Goal: Find contact information

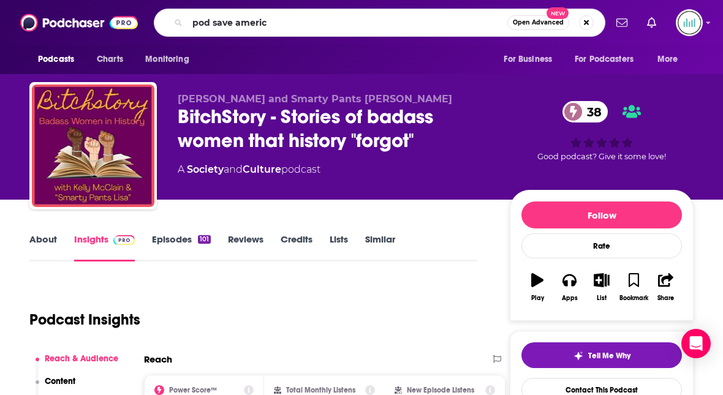
type input "pod save america"
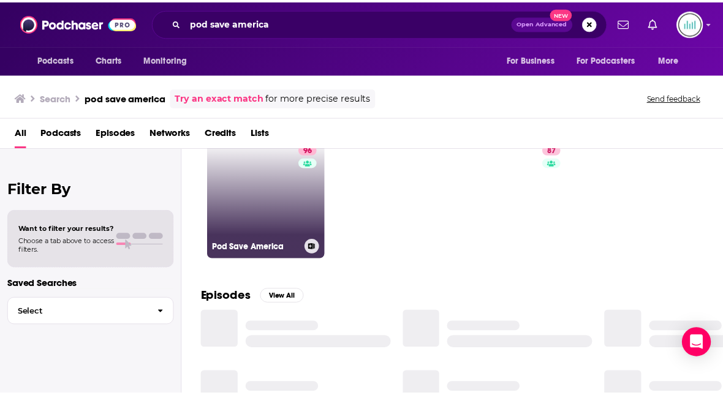
scroll to position [47, 0]
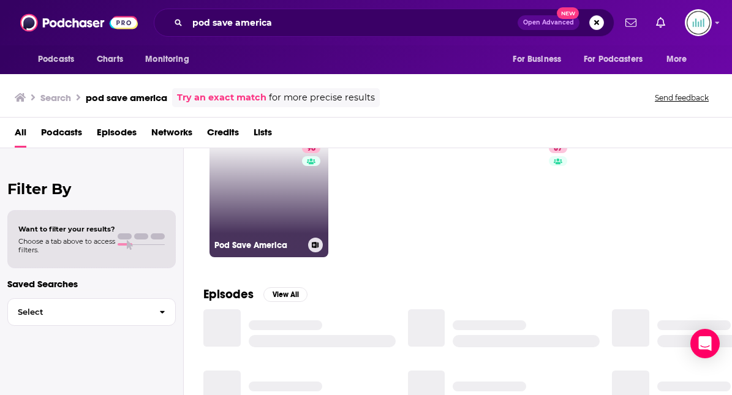
click at [261, 182] on link "96 Pod Save America" at bounding box center [268, 197] width 119 height 119
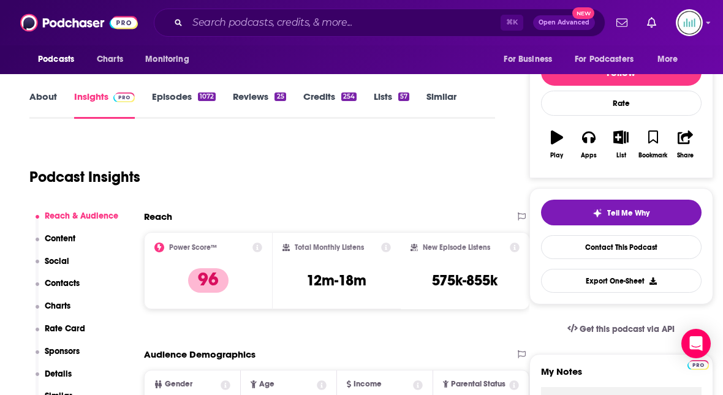
click at [66, 280] on p "Contacts" at bounding box center [62, 283] width 35 height 10
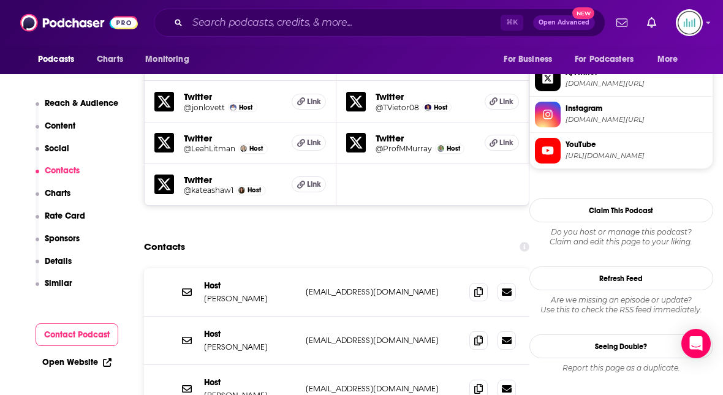
scroll to position [1208, 0]
drag, startPoint x: 370, startPoint y: 227, endPoint x: 304, endPoint y: 228, distance: 65.5
click at [304, 268] on div "Host [PERSON_NAME] [EMAIL_ADDRESS][DOMAIN_NAME] [EMAIL_ADDRESS][DOMAIN_NAME]" at bounding box center [336, 292] width 385 height 48
copy p "[EMAIL_ADDRESS][DOMAIN_NAME]"
drag, startPoint x: 374, startPoint y: 274, endPoint x: 302, endPoint y: 276, distance: 72.3
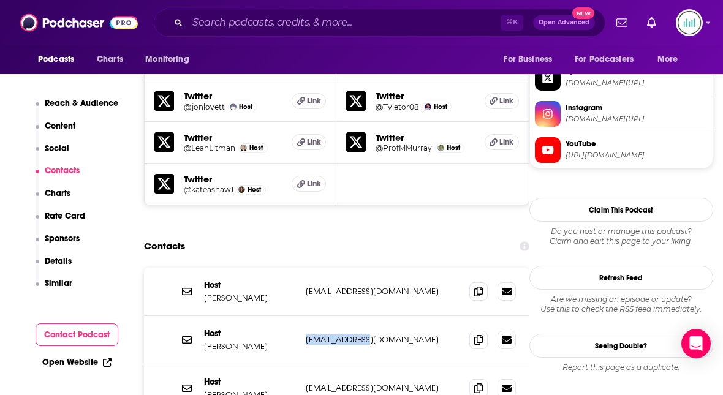
click at [302, 316] on div "Host [PERSON_NAME] [EMAIL_ADDRESS][DOMAIN_NAME] [EMAIL_ADDRESS][DOMAIN_NAME]" at bounding box center [336, 340] width 385 height 48
copy p "[EMAIL_ADDRESS][DOMAIN_NAME]"
click at [249, 293] on p "[PERSON_NAME]" at bounding box center [250, 298] width 92 height 10
drag, startPoint x: 254, startPoint y: 233, endPoint x: 204, endPoint y: 233, distance: 49.6
click at [204, 293] on p "[PERSON_NAME]" at bounding box center [250, 298] width 92 height 10
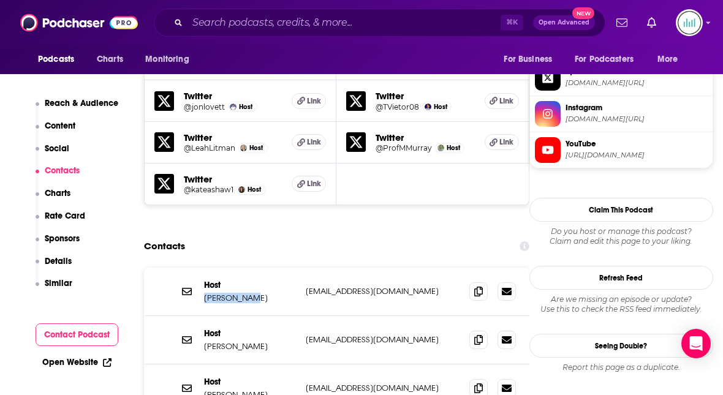
copy p "[PERSON_NAME]"
drag, startPoint x: 258, startPoint y: 280, endPoint x: 204, endPoint y: 280, distance: 53.9
click at [204, 341] on p "[PERSON_NAME]" at bounding box center [250, 346] width 92 height 10
copy p "[PERSON_NAME]"
drag, startPoint x: 242, startPoint y: 326, endPoint x: 202, endPoint y: 327, distance: 40.4
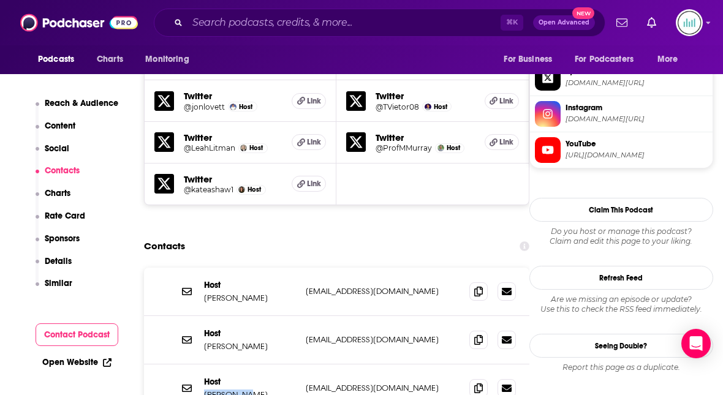
click at [202, 364] on div "Host [PERSON_NAME] [EMAIL_ADDRESS][DOMAIN_NAME] [EMAIL_ADDRESS][DOMAIN_NAME]" at bounding box center [336, 388] width 385 height 48
copy p "[PERSON_NAME]"
drag, startPoint x: 304, startPoint y: 277, endPoint x: 373, endPoint y: 275, distance: 68.6
click at [373, 316] on div "Host [PERSON_NAME] [EMAIL_ADDRESS][DOMAIN_NAME] [EMAIL_ADDRESS][DOMAIN_NAME]" at bounding box center [336, 340] width 385 height 48
copy p "[EMAIL_ADDRESS][DOMAIN_NAME]"
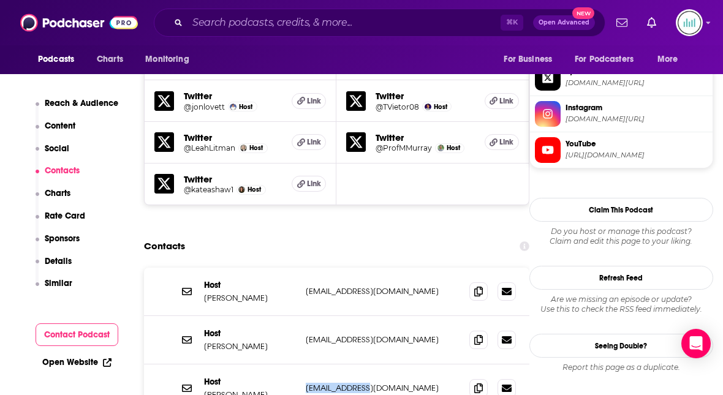
drag, startPoint x: 367, startPoint y: 321, endPoint x: 302, endPoint y: 321, distance: 65.5
click at [302, 364] on div "Host [PERSON_NAME] [EMAIL_ADDRESS][DOMAIN_NAME] [EMAIL_ADDRESS][DOMAIN_NAME]" at bounding box center [336, 388] width 385 height 48
copy p "[EMAIL_ADDRESS][DOMAIN_NAME]"
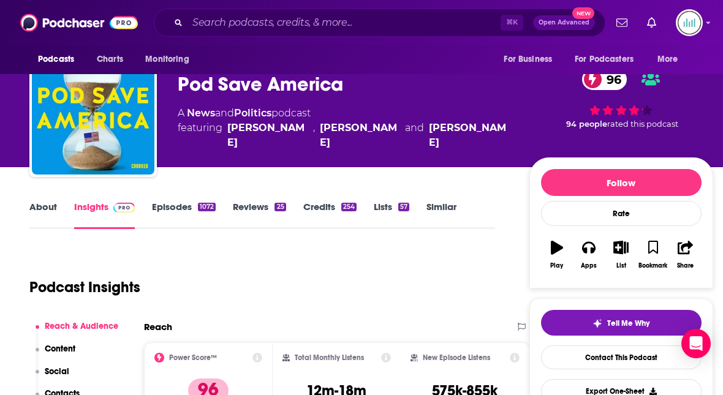
scroll to position [0, 0]
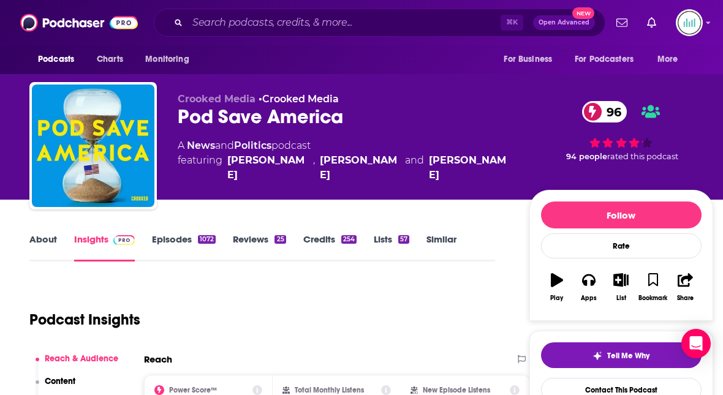
click at [40, 242] on link "About" at bounding box center [43, 247] width 28 height 28
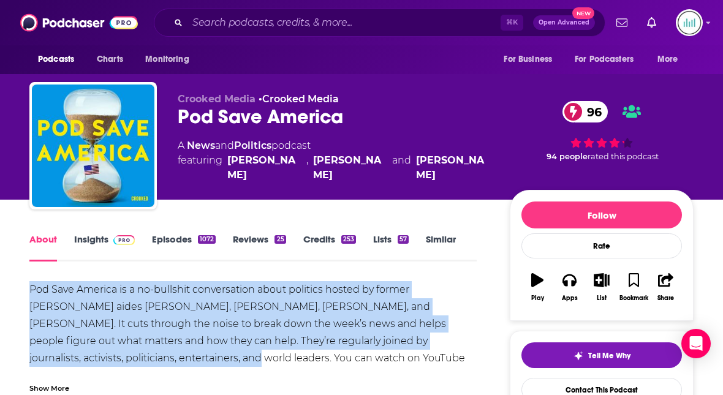
drag, startPoint x: 464, startPoint y: 342, endPoint x: 12, endPoint y: 296, distance: 454.9
copy div "Pod Save America is a no-bullshit conversation about politics hosted by former …"
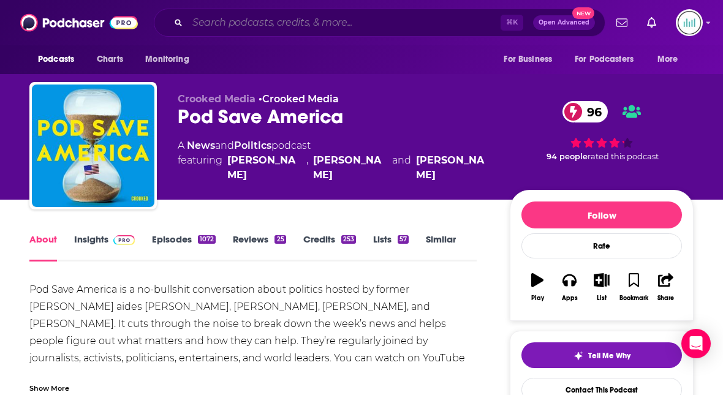
click at [206, 21] on input "Search podcasts, credits, & more..." at bounding box center [343, 23] width 313 height 20
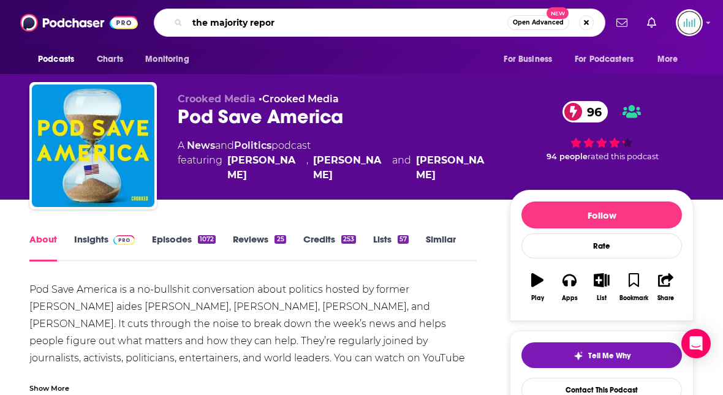
type input "the majority report"
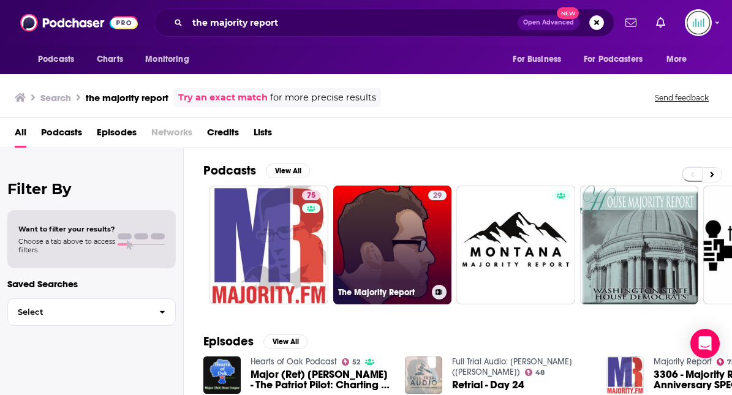
click at [381, 227] on link "29 The Majority Report" at bounding box center [392, 245] width 119 height 119
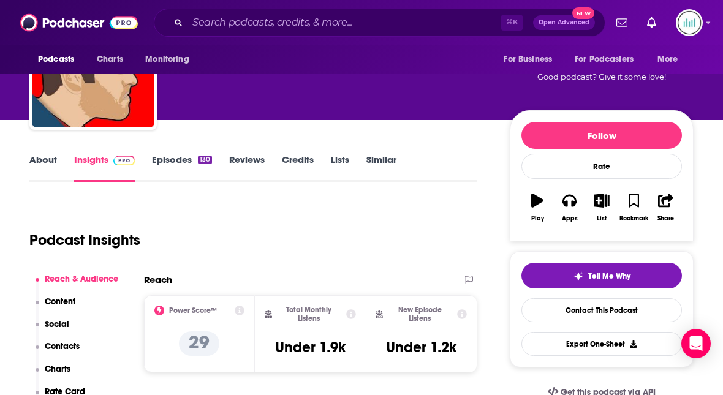
scroll to position [93, 0]
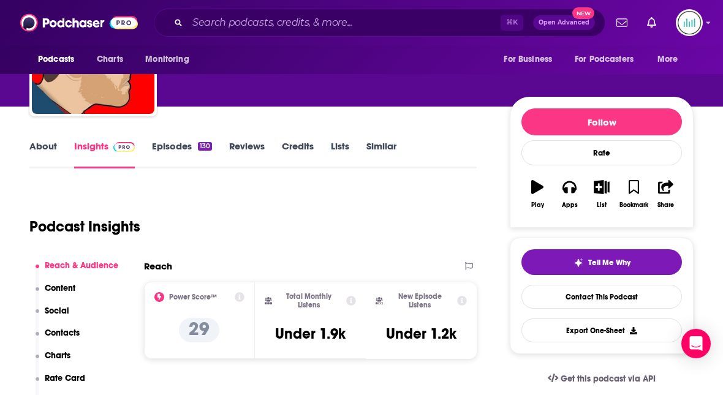
click at [47, 149] on link "About" at bounding box center [43, 154] width 28 height 28
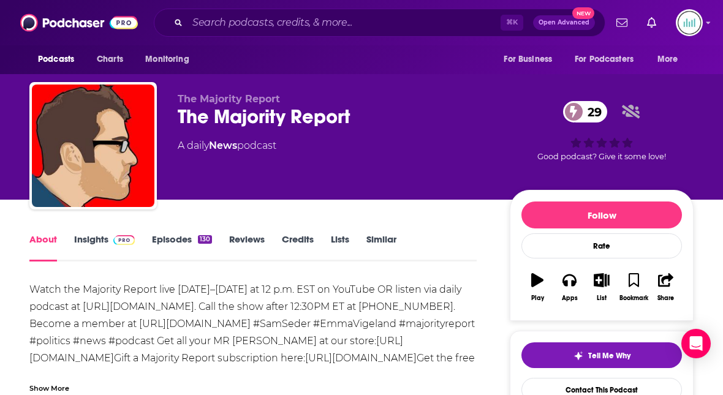
drag, startPoint x: 287, startPoint y: 145, endPoint x: 178, endPoint y: 146, distance: 108.4
click at [178, 145] on div "A daily News podcast" at bounding box center [334, 145] width 312 height 15
click at [216, 20] on input "Search podcasts, credits, & more..." at bounding box center [343, 23] width 313 height 20
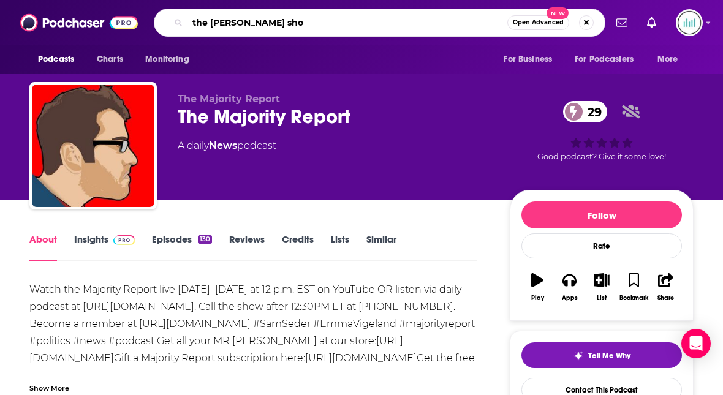
type input "the [PERSON_NAME] show"
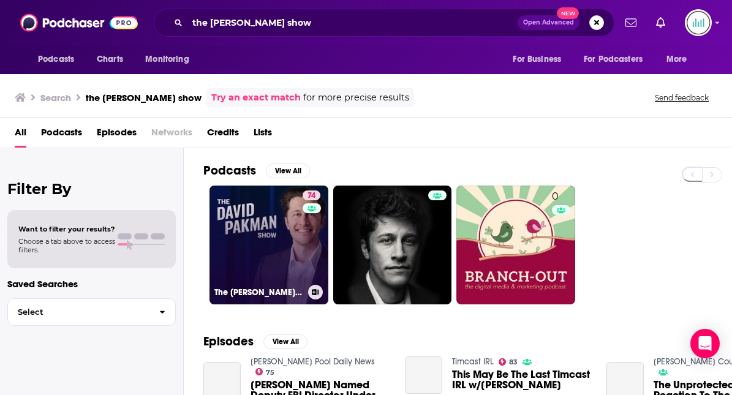
click at [252, 261] on link "74 The [PERSON_NAME] Show" at bounding box center [268, 245] width 119 height 119
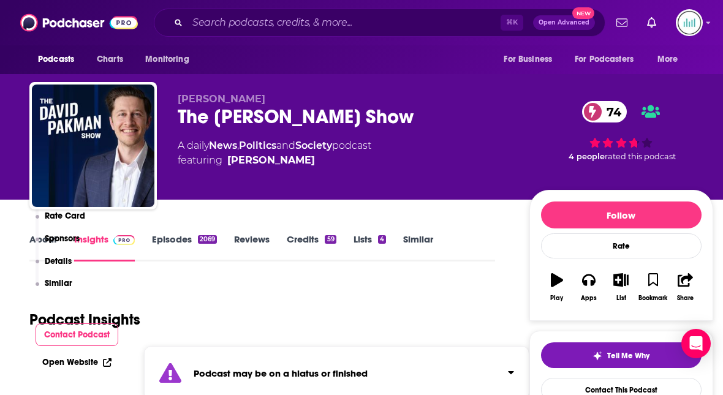
scroll to position [380, 0]
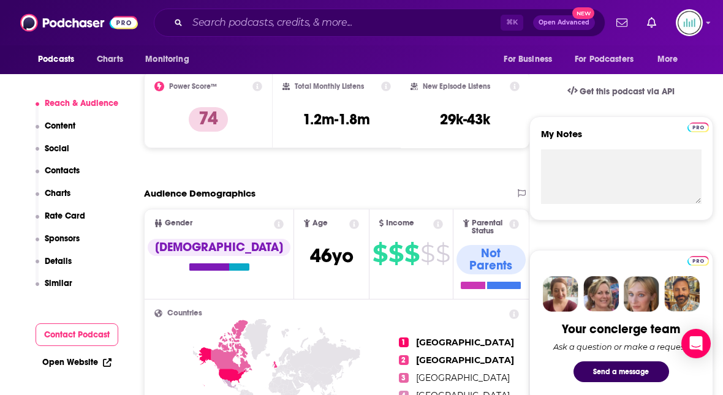
click at [70, 169] on p "Contacts" at bounding box center [62, 170] width 35 height 10
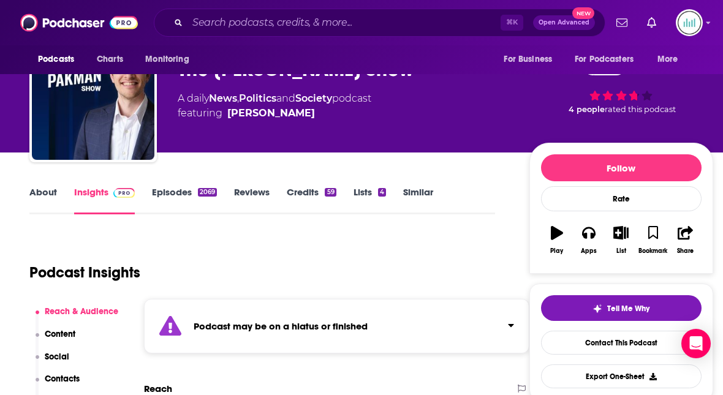
scroll to position [44, 0]
